Goal: Information Seeking & Learning: Check status

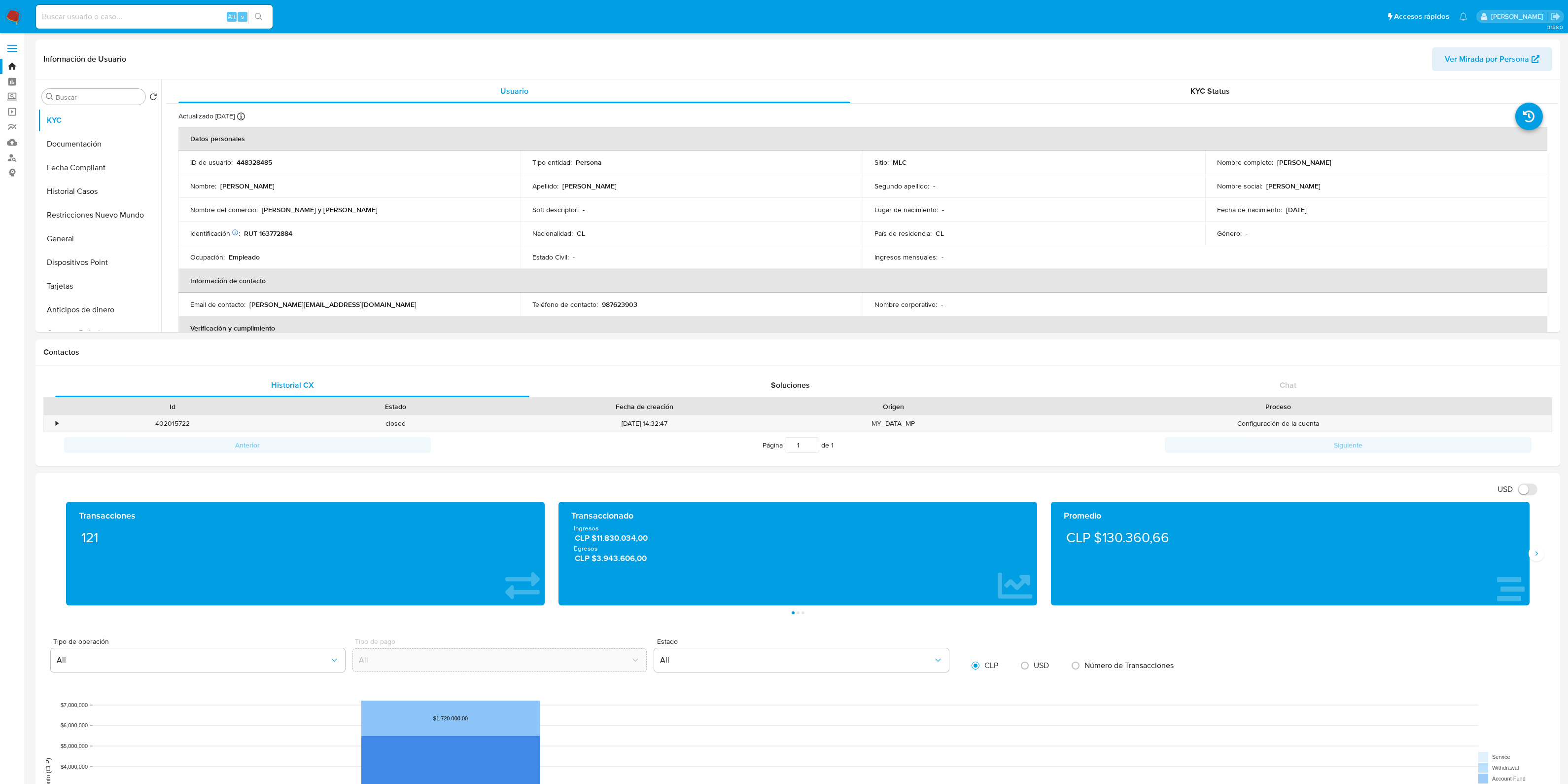
select select "10"
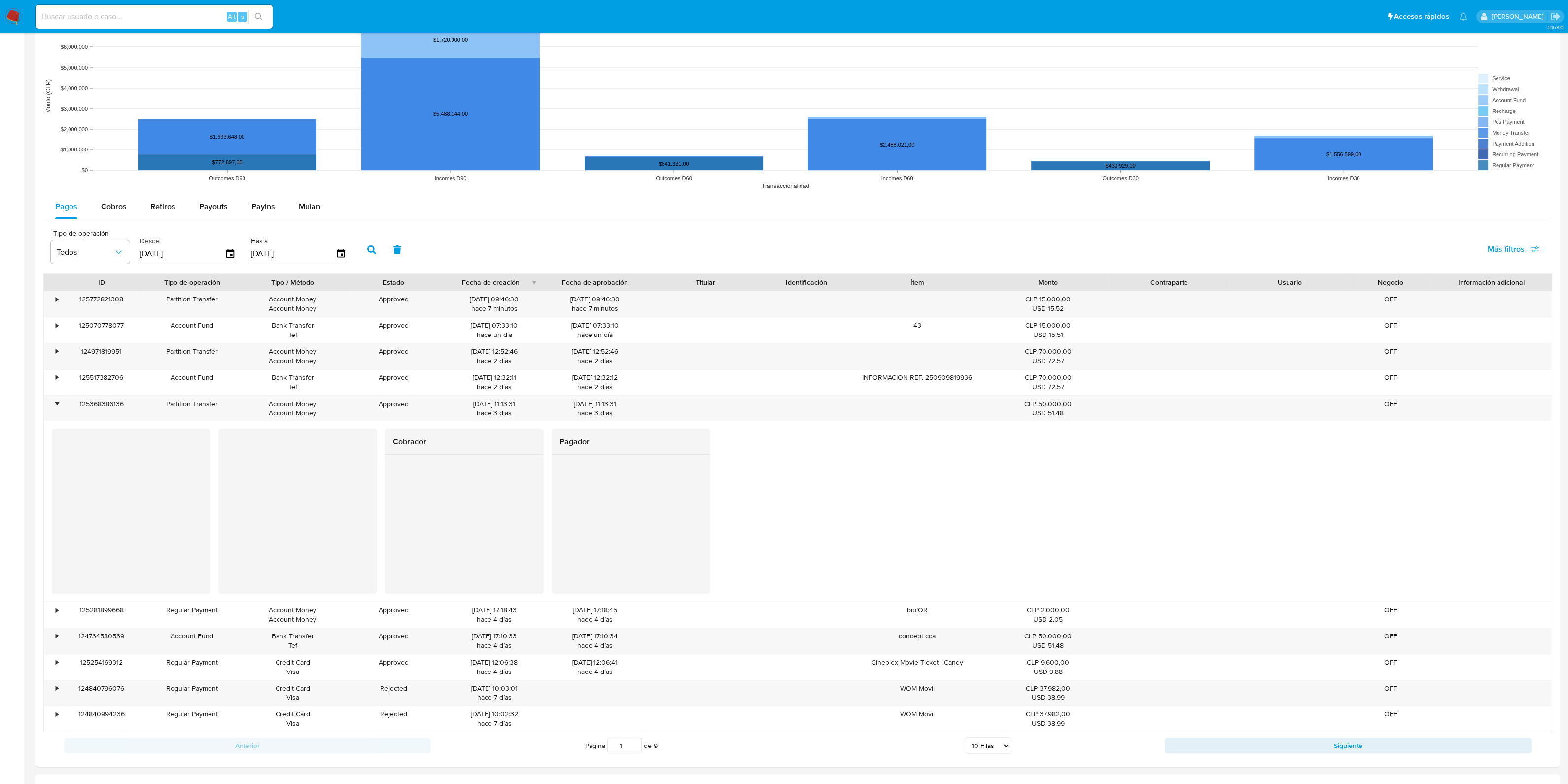
click at [153, 13] on input at bounding box center [154, 17] width 237 height 13
paste input "oNEm26BQ6Y4bxRJkge1jsbxg"
type input "oNEm26BQ6Y4bxRJkge1jsbxg"
click at [161, 13] on input "oNEm26BQ6Y4bxRJkge1jsbxg" at bounding box center [154, 17] width 237 height 13
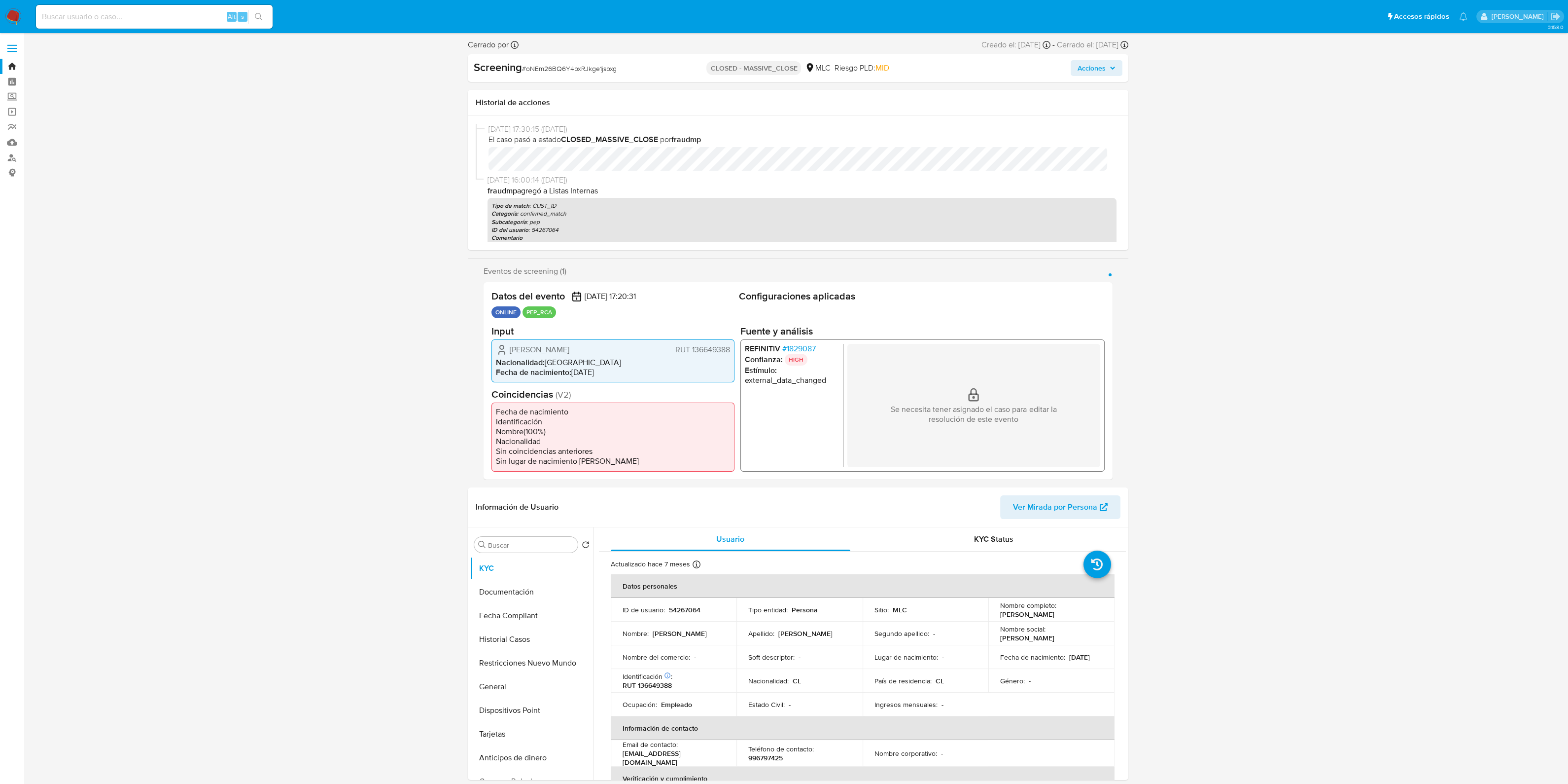
select select "10"
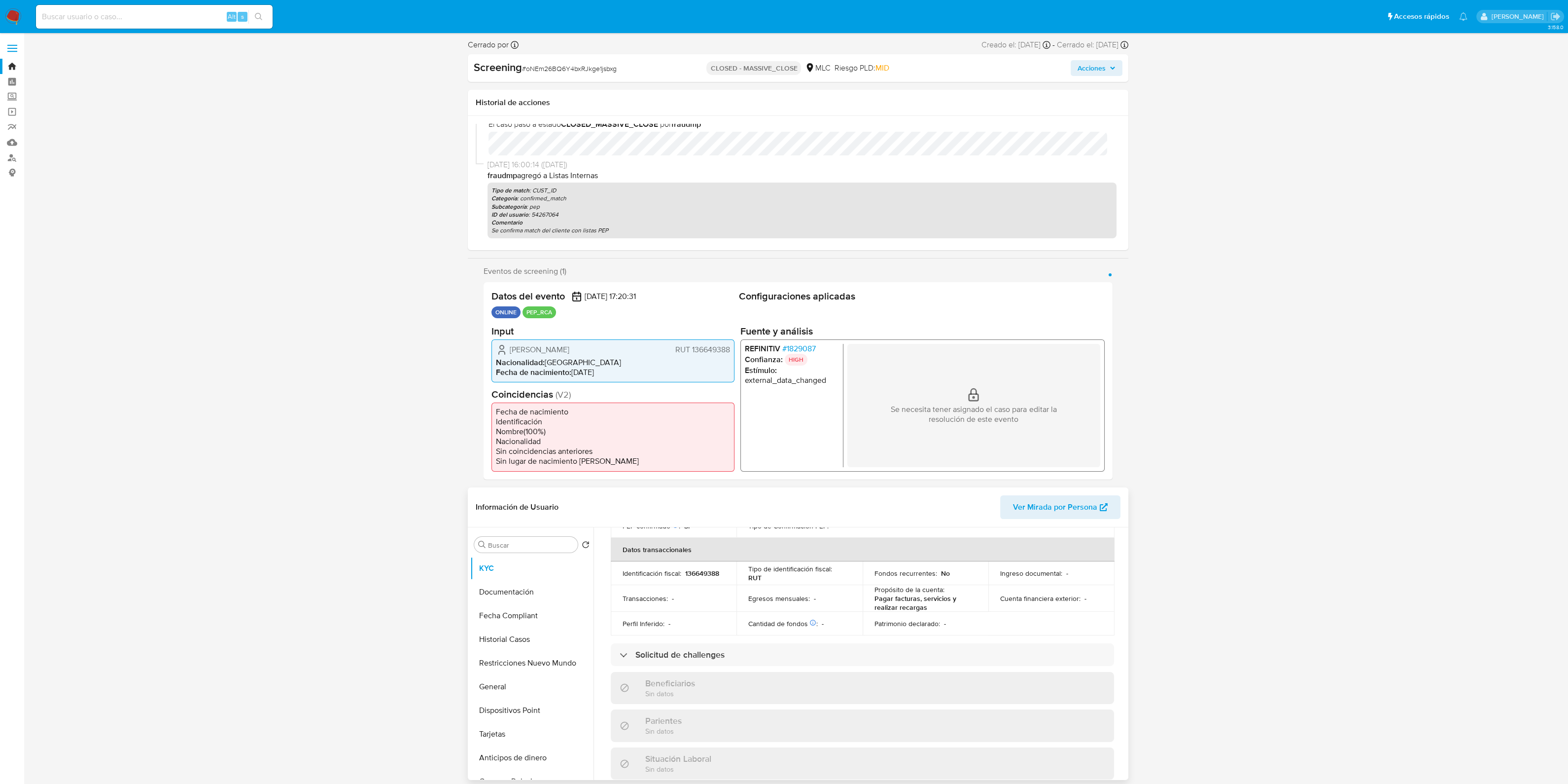
scroll to position [309, 0]
click at [532, 646] on button "Historial Casos" at bounding box center [528, 639] width 115 height 24
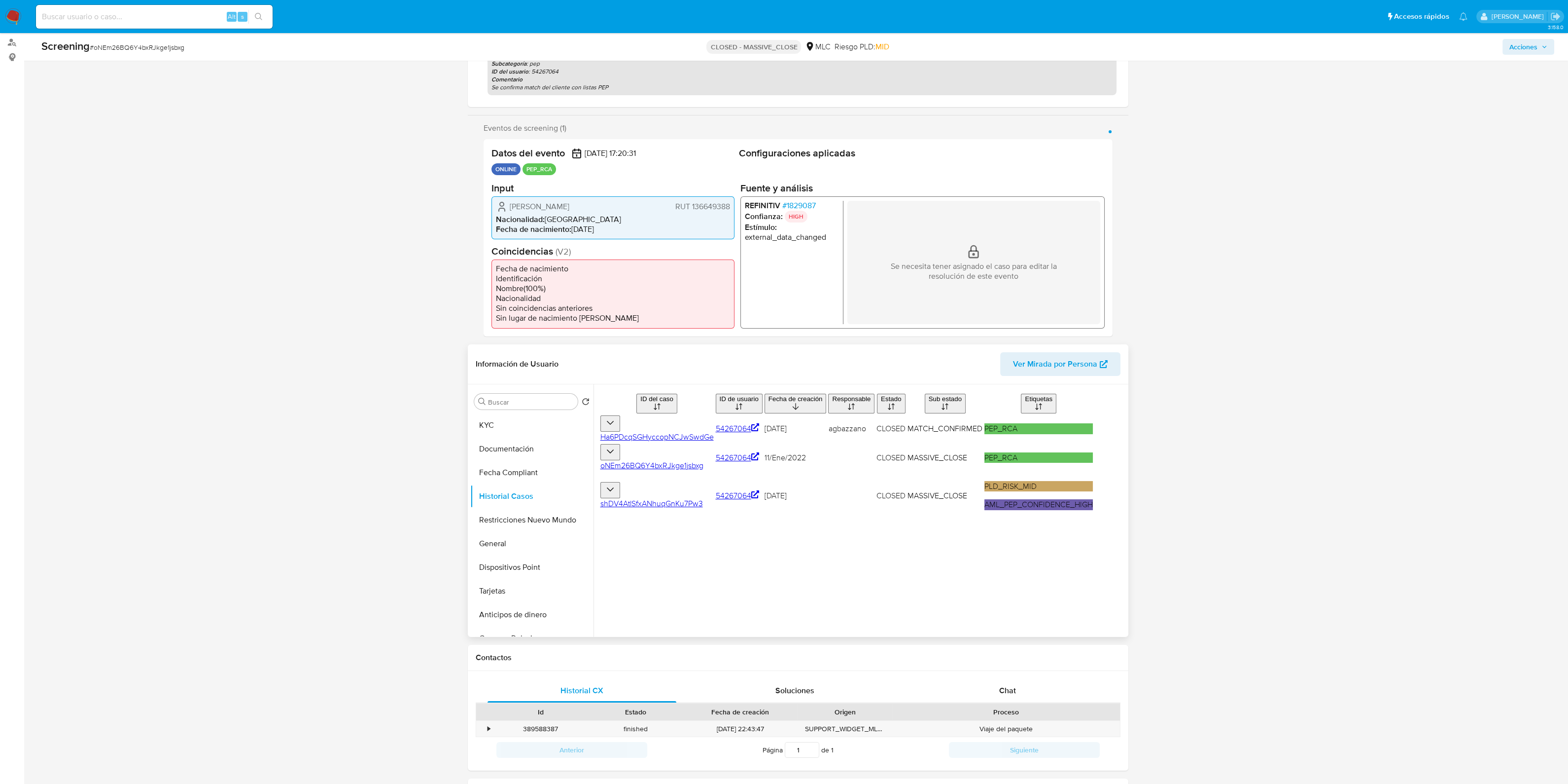
scroll to position [123, 0]
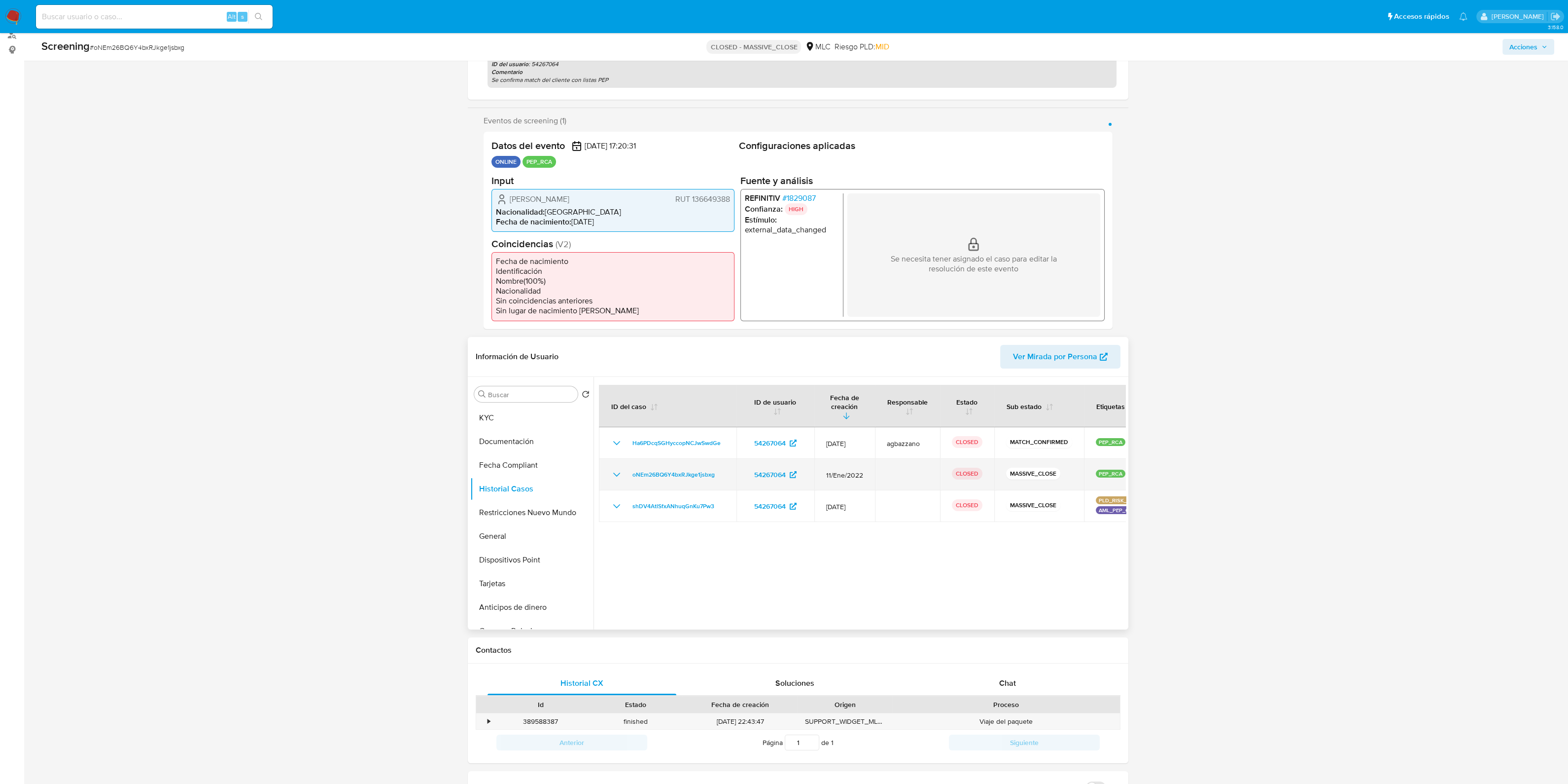
drag, startPoint x: 844, startPoint y: 485, endPoint x: 933, endPoint y: 487, distance: 89.0
click at [619, 479] on icon "Mostrar/Ocultar" at bounding box center [616, 474] width 12 height 12
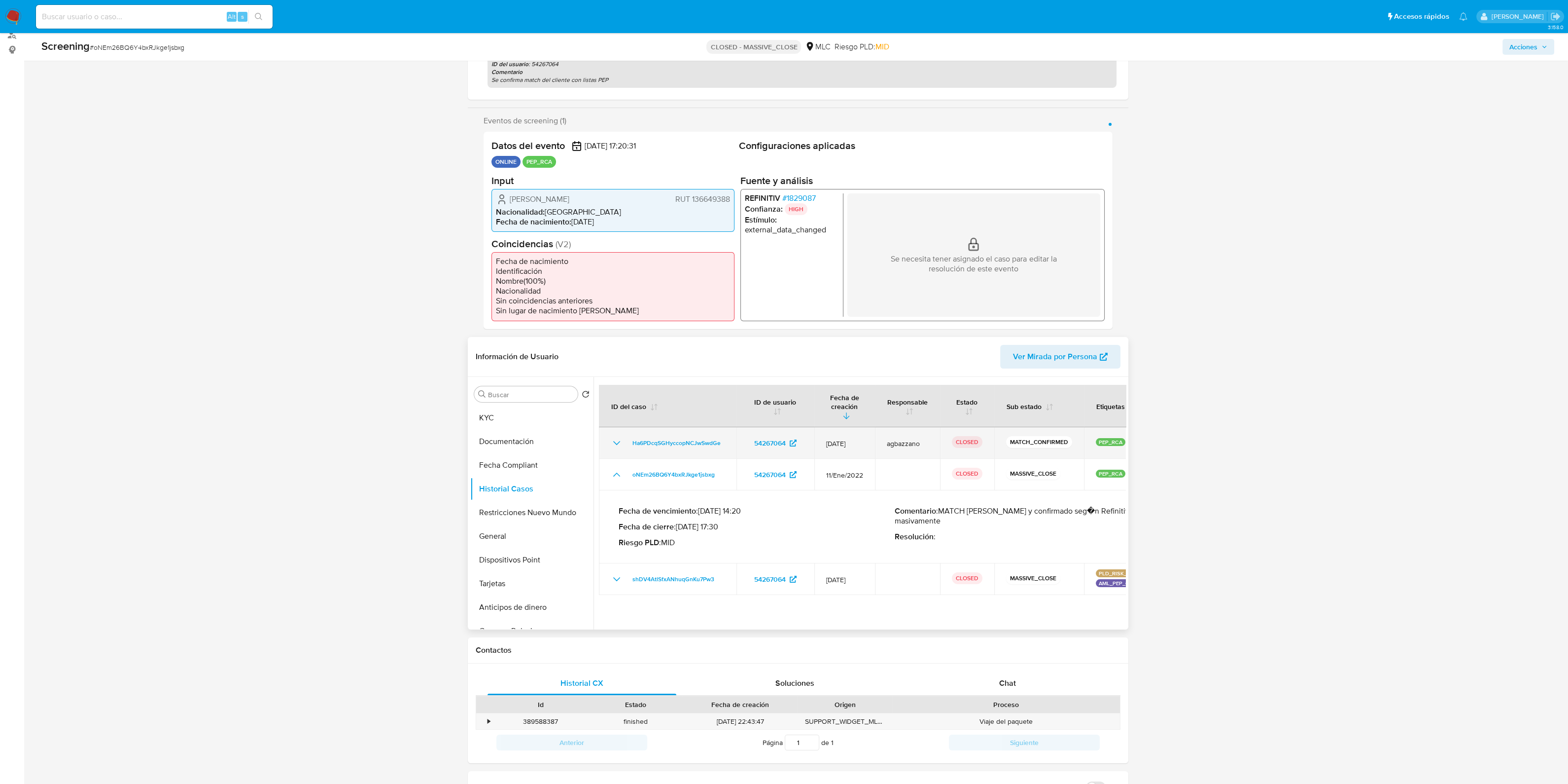
click at [618, 445] on icon "Mostrar/Ocultar" at bounding box center [616, 443] width 12 height 12
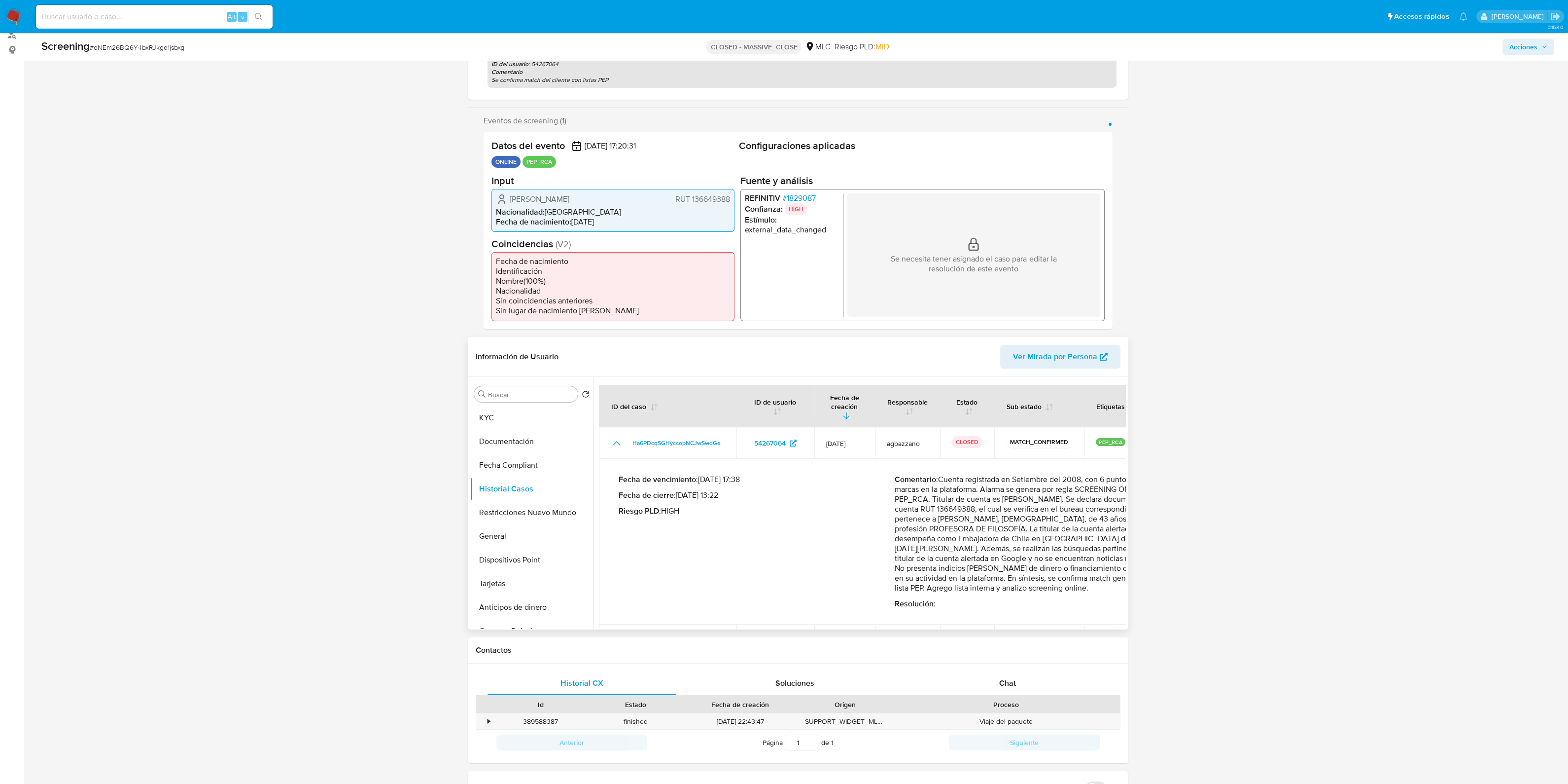
drag, startPoint x: 699, startPoint y: 522, endPoint x: 927, endPoint y: 515, distance: 228.1
drag, startPoint x: 883, startPoint y: 531, endPoint x: 1041, endPoint y: 534, distance: 158.0
click at [1041, 534] on p "Comentario : Cuenta registrada en Setiembre del 2008, con 6 puntos y sin marcas…" at bounding box center [1033, 534] width 276 height 119
drag, startPoint x: 886, startPoint y: 534, endPoint x: 1068, endPoint y: 538, distance: 182.0
click at [1068, 538] on p "Comentario : Cuenta registrada en Setiembre del 2008, con 6 puntos y sin marcas…" at bounding box center [1033, 534] width 276 height 119
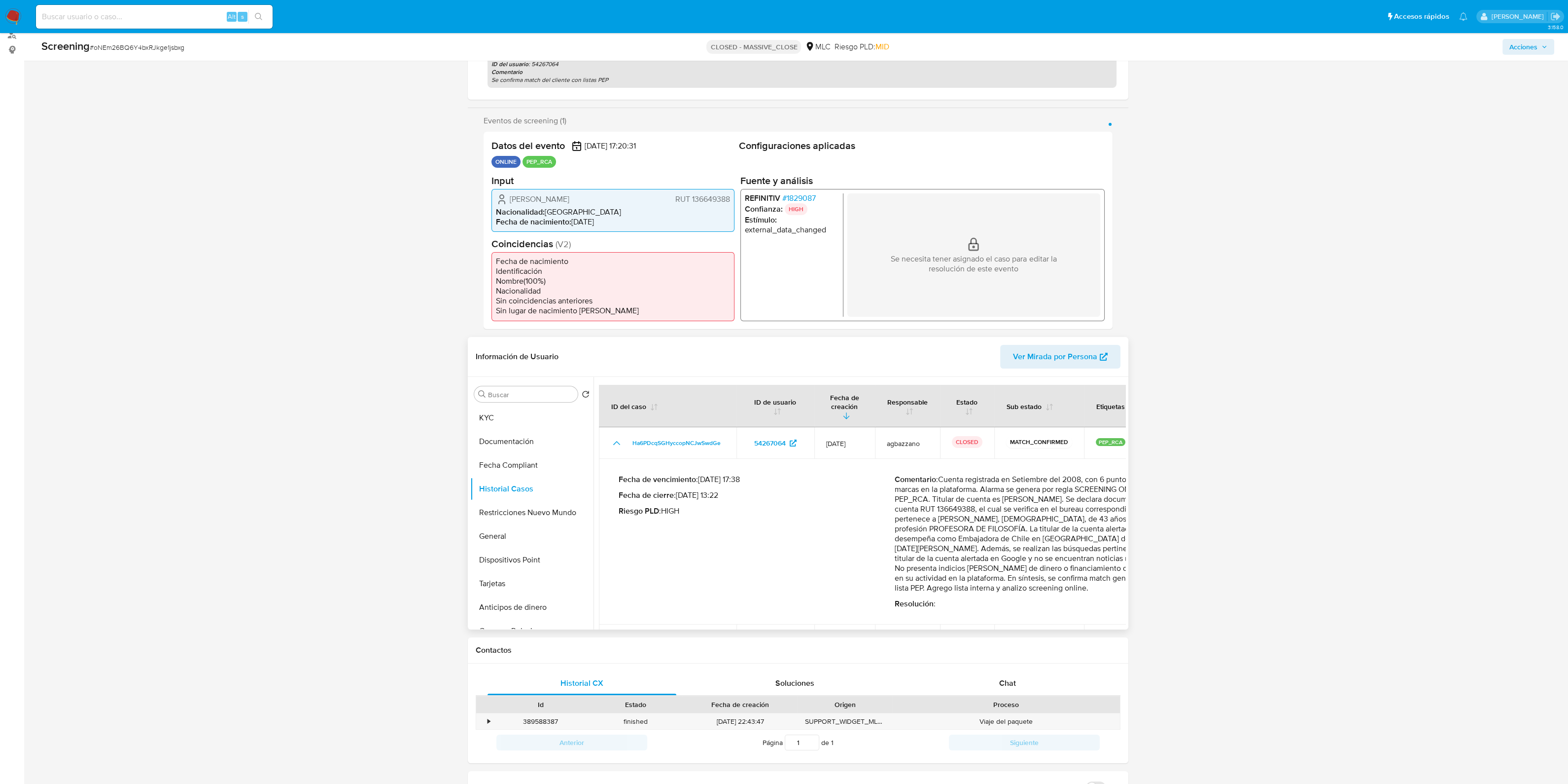
drag, startPoint x: 992, startPoint y: 533, endPoint x: 1096, endPoint y: 533, distance: 104.0
click at [1181, 503] on div "Cerrado por Asignado el: - Creado el: [DATE] Creado el: [DATE] 14:20:31 - Cerra…" at bounding box center [798, 751] width 1525 height 1669
click at [971, 544] on p "Comentario : Cuenta registrada en Setiembre del 2008, con 6 puntos y sin marcas…" at bounding box center [1033, 534] width 276 height 119
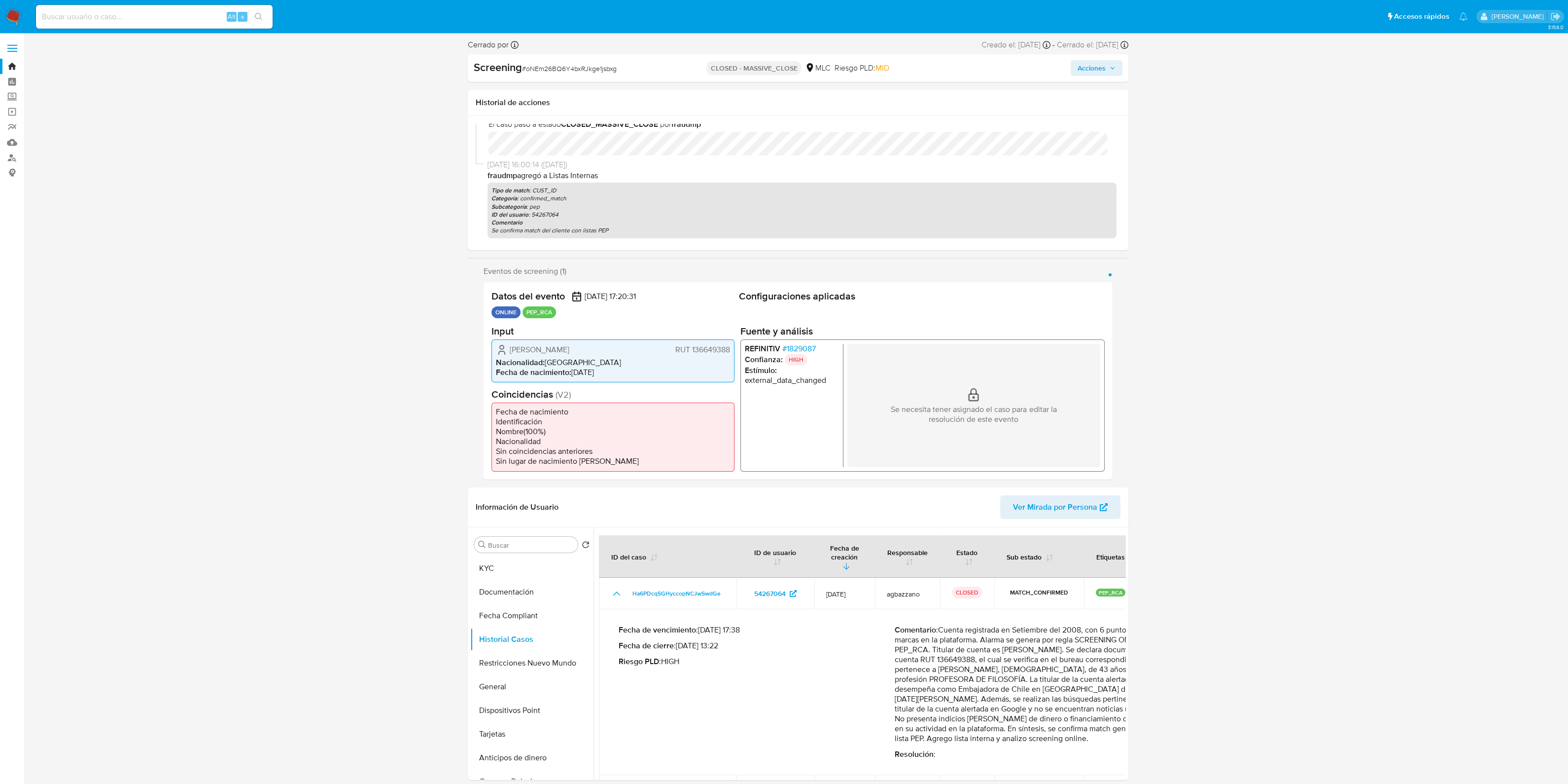
scroll to position [0, 0]
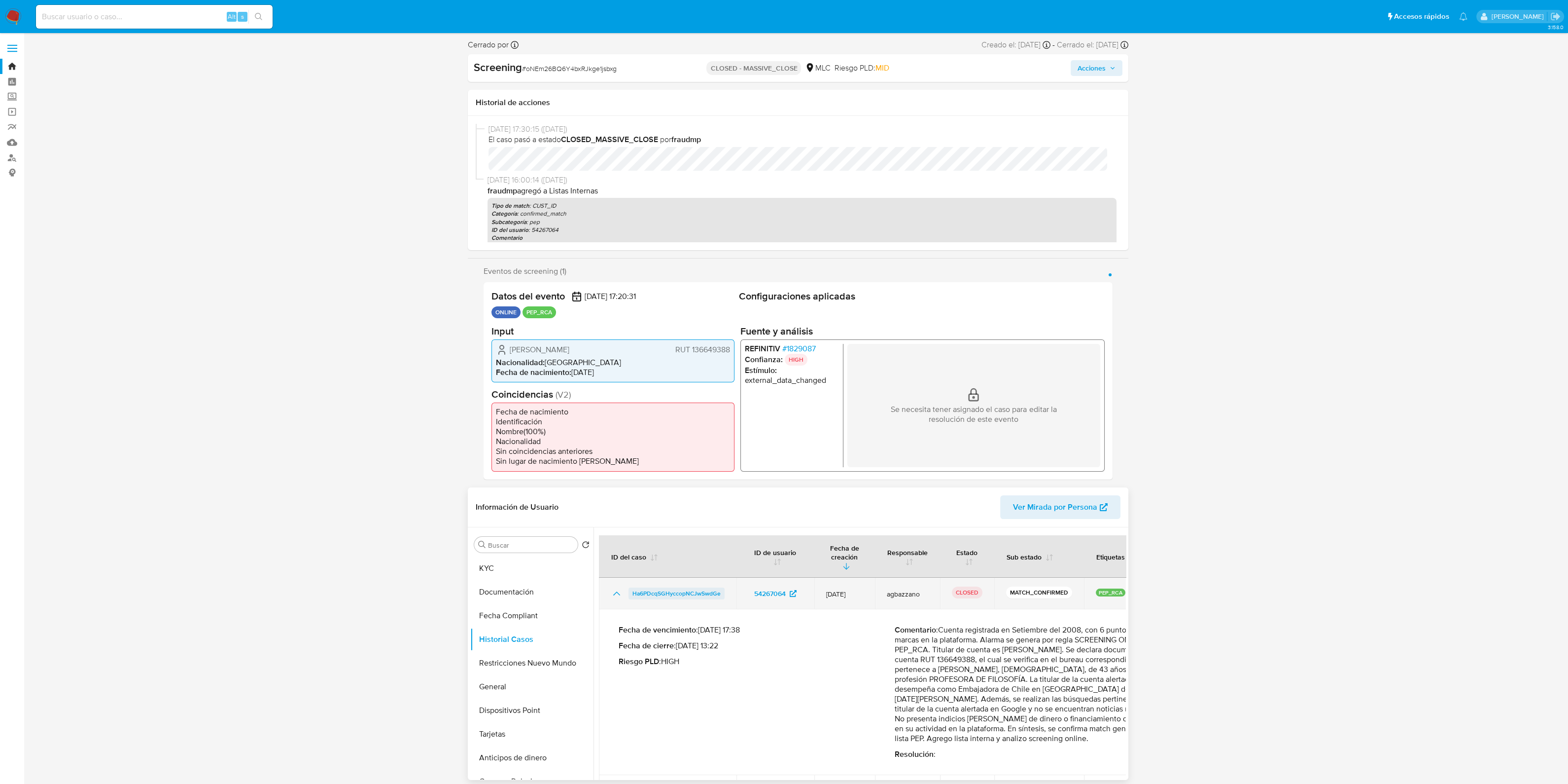
click at [711, 592] on span "Ha6PDcqSGHyccopNCJwSwdGe" at bounding box center [676, 593] width 88 height 12
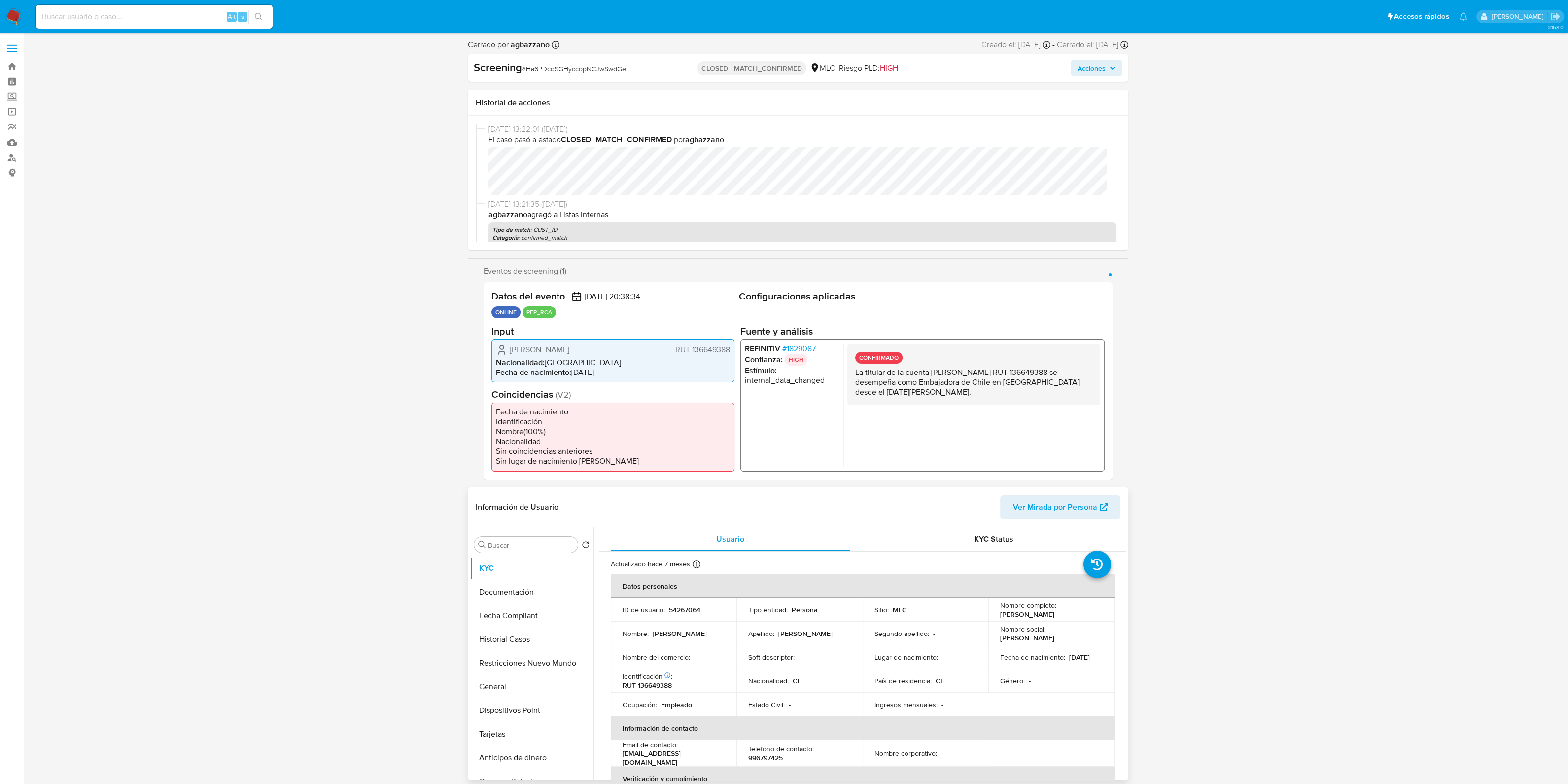
select select "10"
click at [1036, 551] on div "KYC Status" at bounding box center [994, 539] width 240 height 24
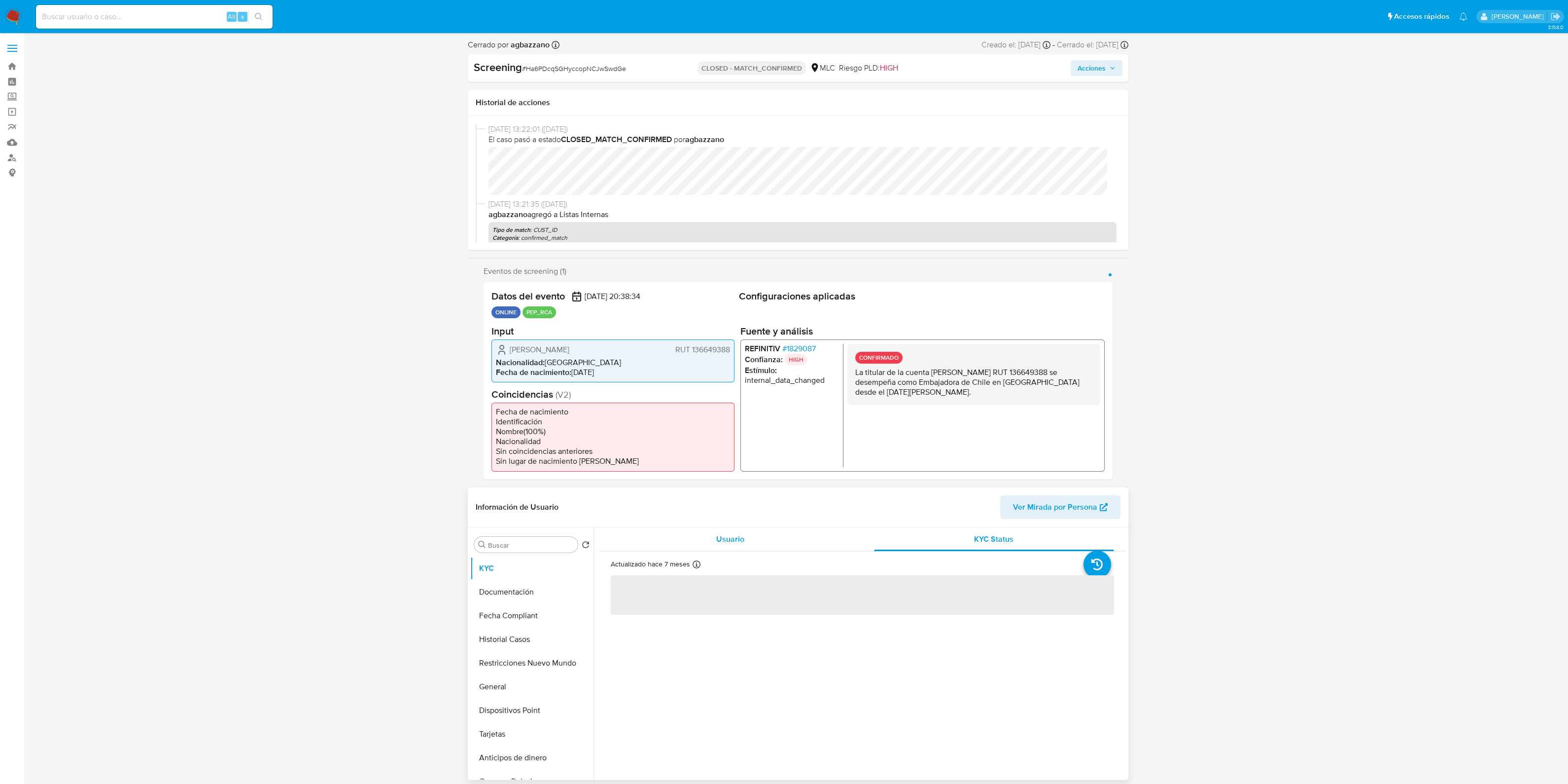
click at [827, 545] on div "Usuario" at bounding box center [731, 539] width 240 height 24
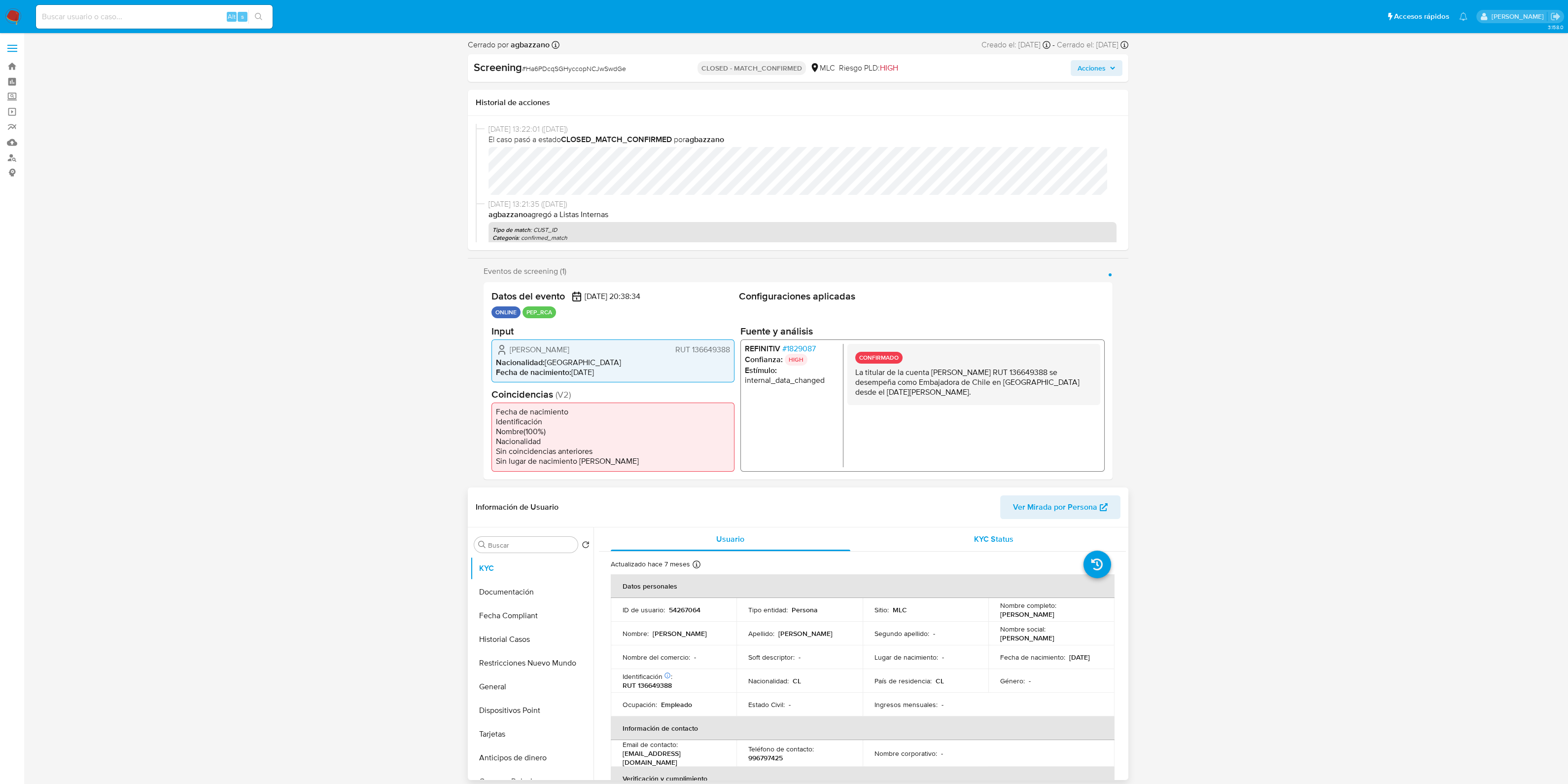
click at [1006, 540] on span "KYC Status" at bounding box center [994, 539] width 40 height 11
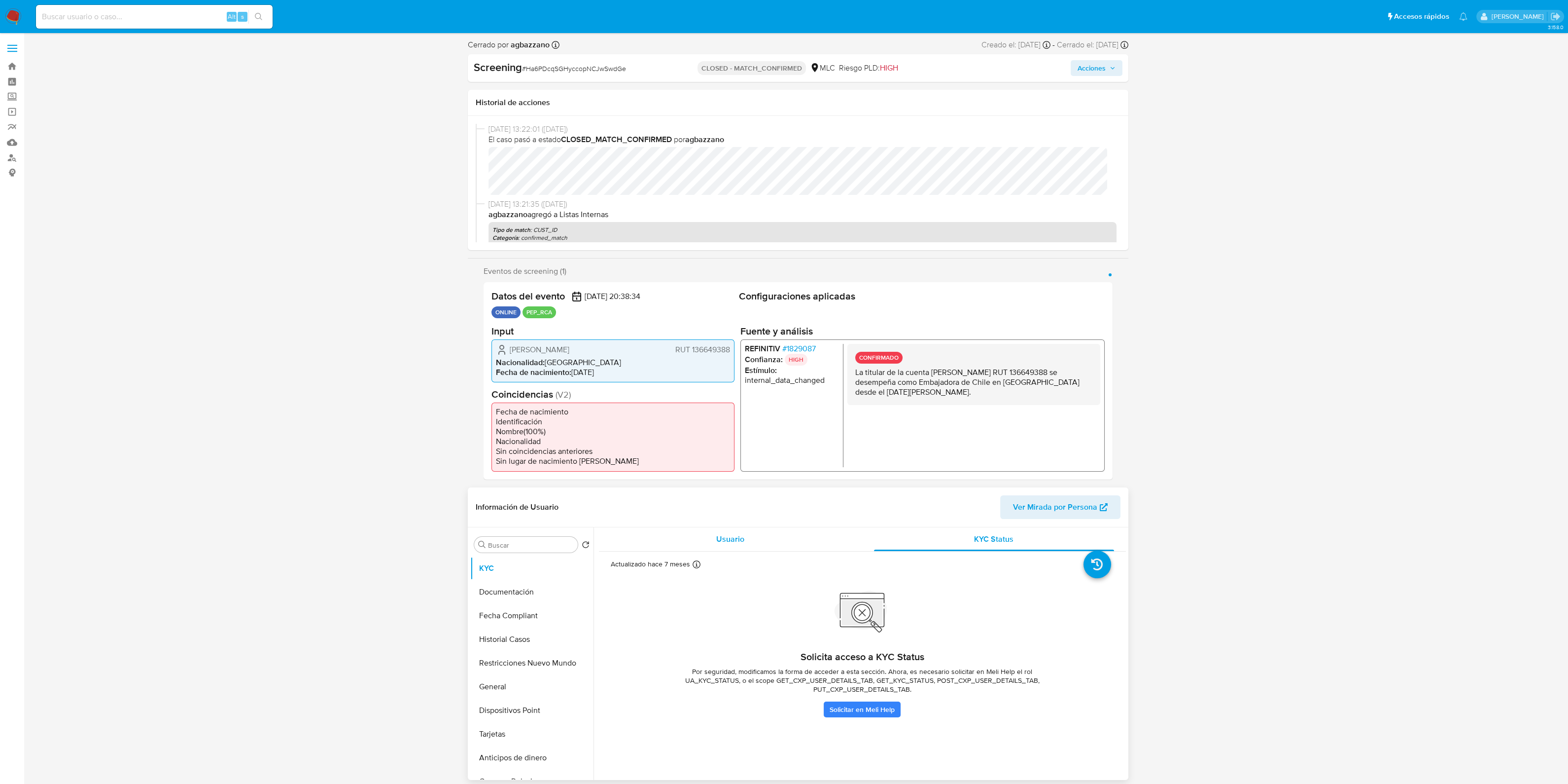
click at [747, 550] on div "Usuario" at bounding box center [731, 539] width 240 height 24
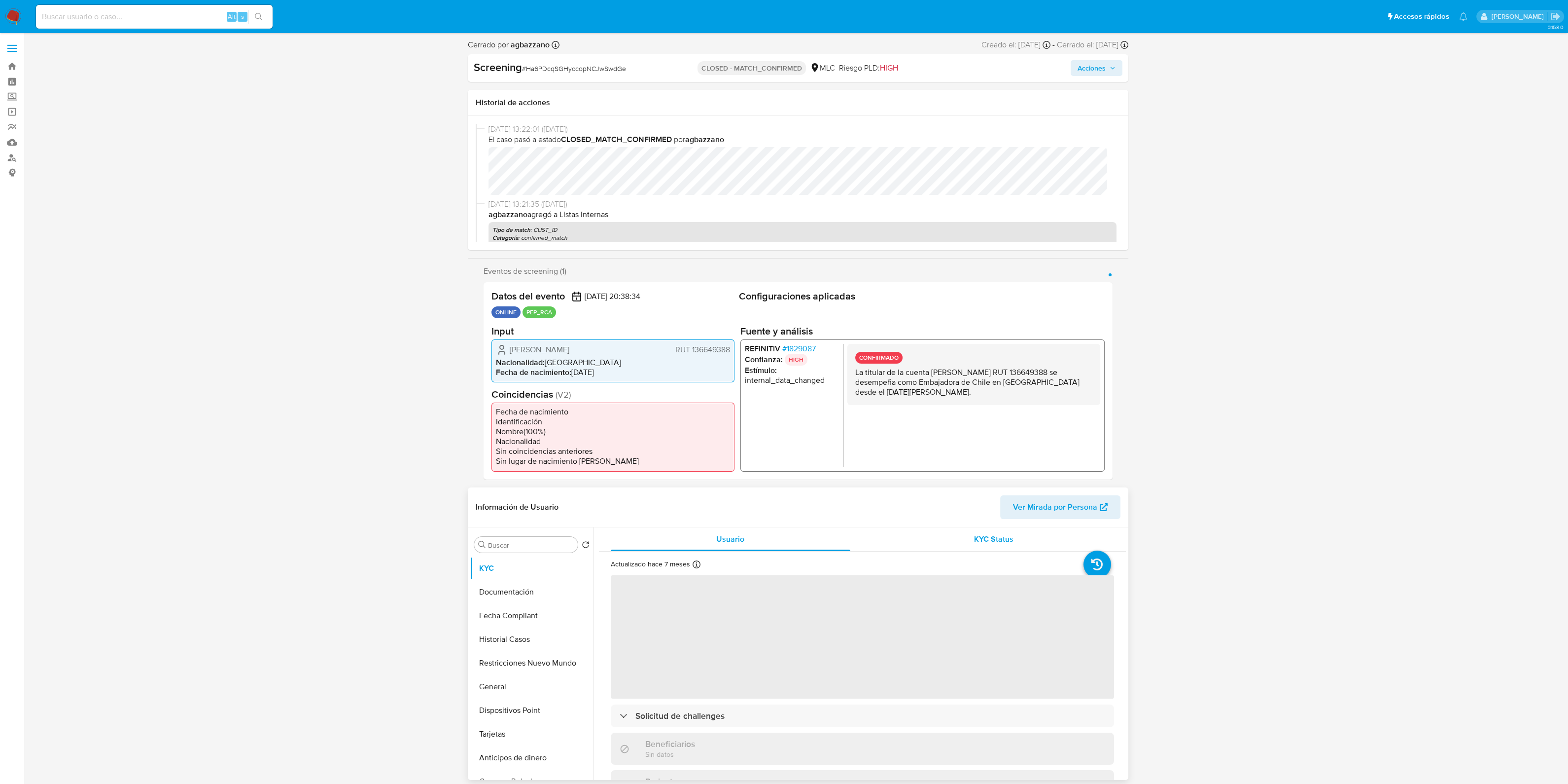
click at [941, 546] on div "KYC Status" at bounding box center [994, 539] width 240 height 24
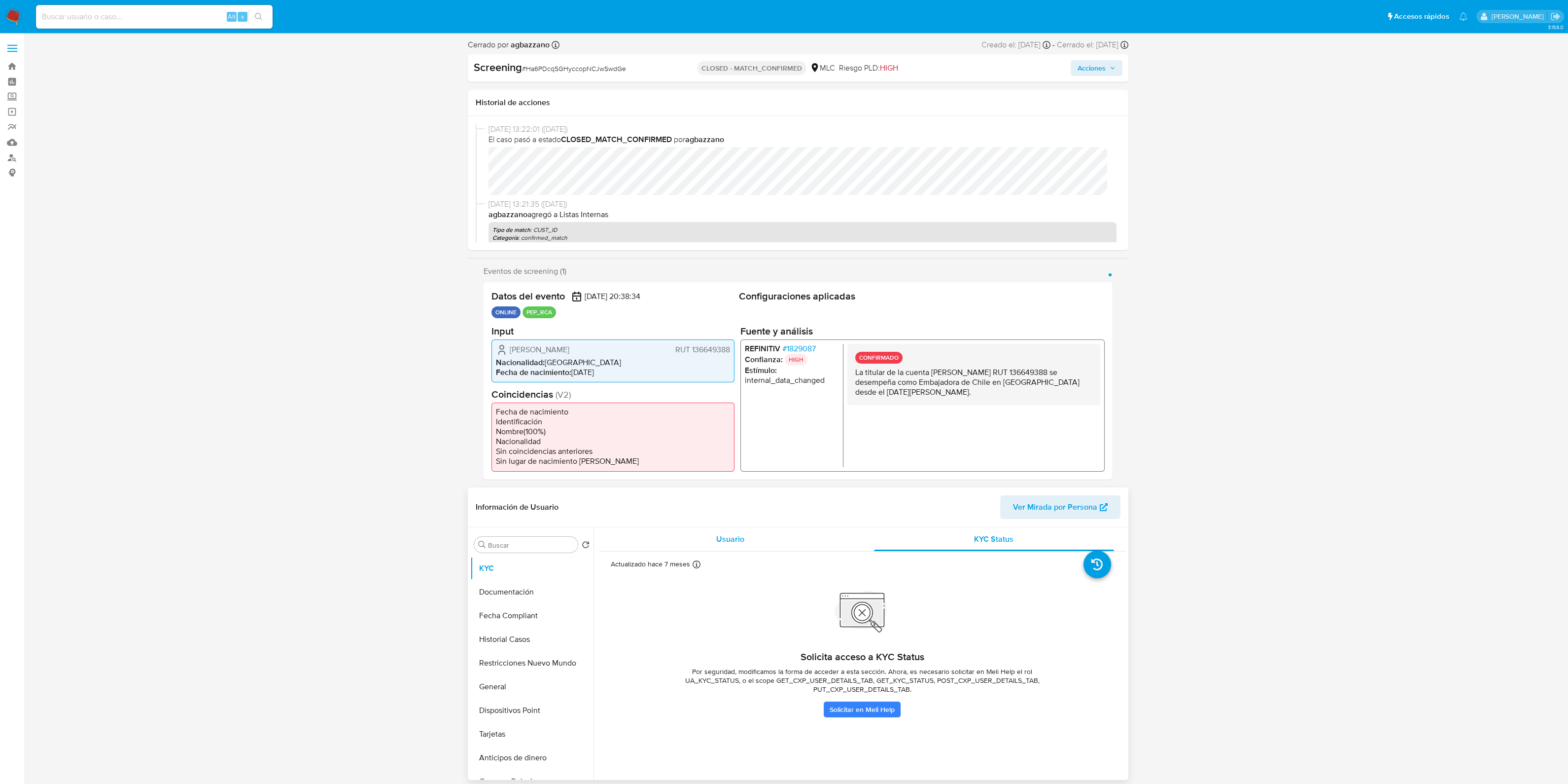
click at [797, 551] on div "Usuario" at bounding box center [731, 539] width 240 height 24
